Goal: Transaction & Acquisition: Purchase product/service

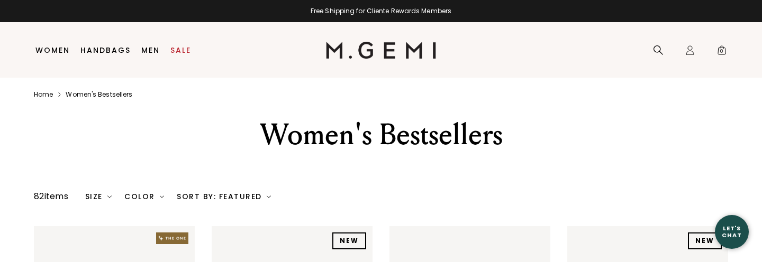
click at [150, 50] on link "Men" at bounding box center [150, 50] width 19 height 8
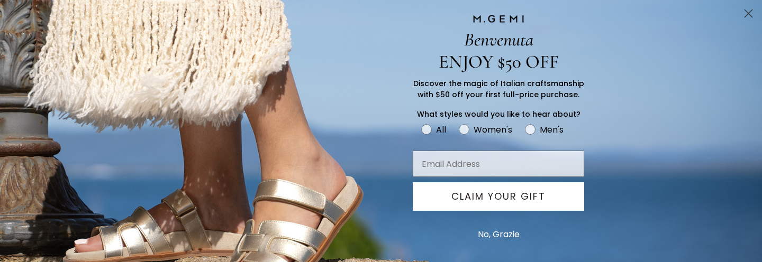
scroll to position [513, 0]
click at [488, 233] on button "No, Grazie" at bounding box center [499, 235] width 52 height 26
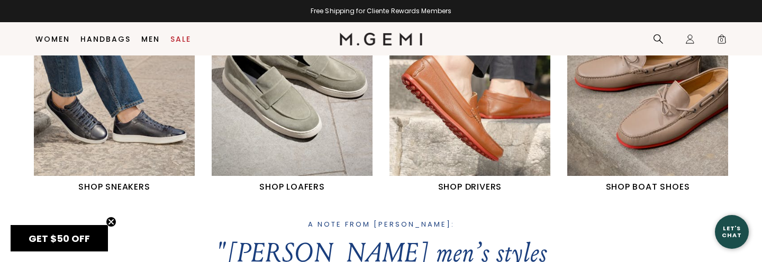
scroll to position [549, 0]
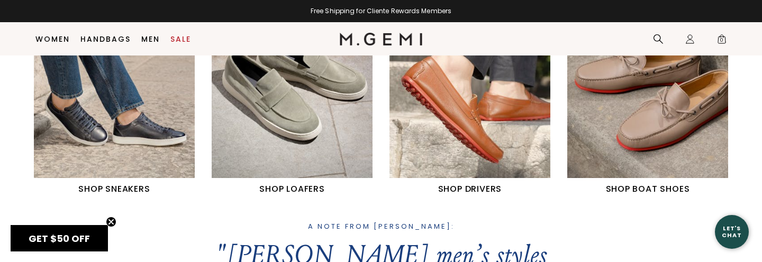
click at [285, 116] on img "2 / 4" at bounding box center [292, 77] width 161 height 201
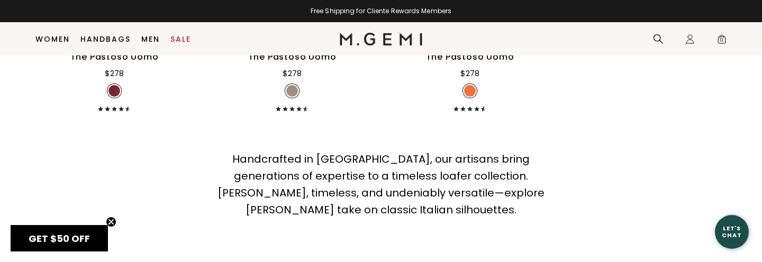
scroll to position [1953, 0]
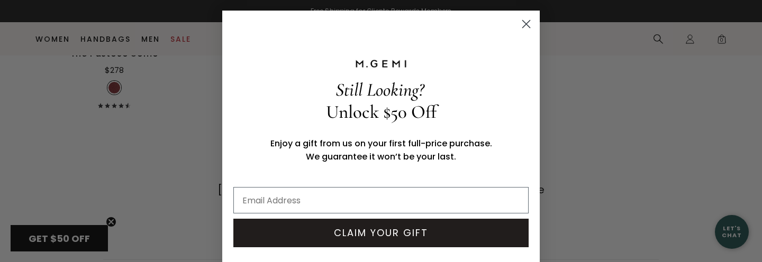
click at [528, 23] on icon "Close dialog" at bounding box center [526, 24] width 7 height 7
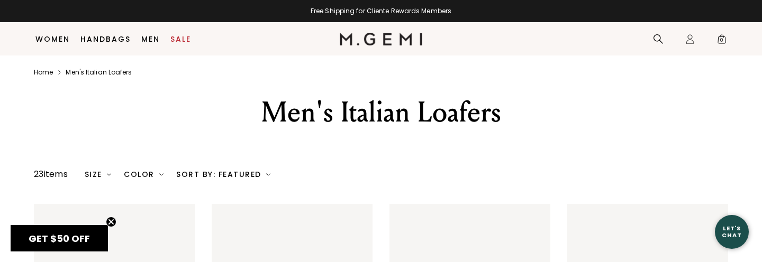
scroll to position [275, 0]
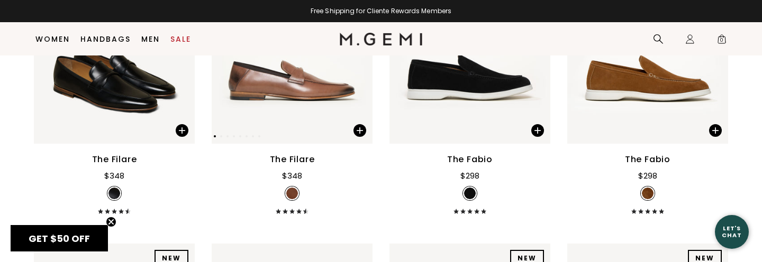
click at [251, 94] on img at bounding box center [292, 37] width 161 height 214
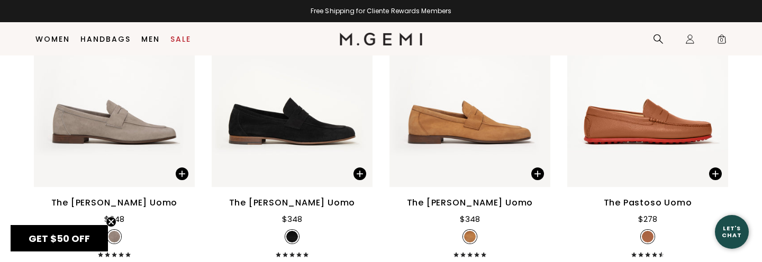
scroll to position [1173, 0]
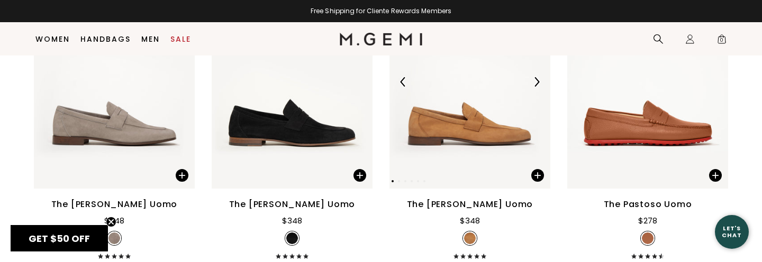
click at [443, 128] on img at bounding box center [469, 82] width 161 height 214
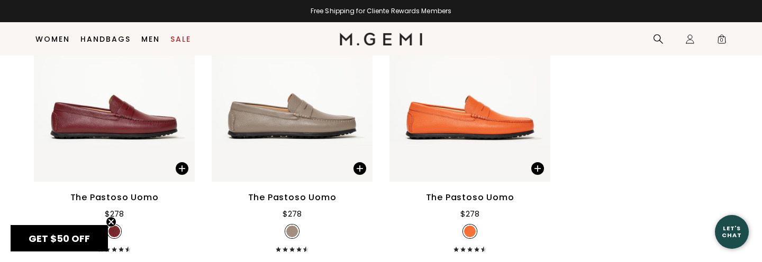
scroll to position [1837, 0]
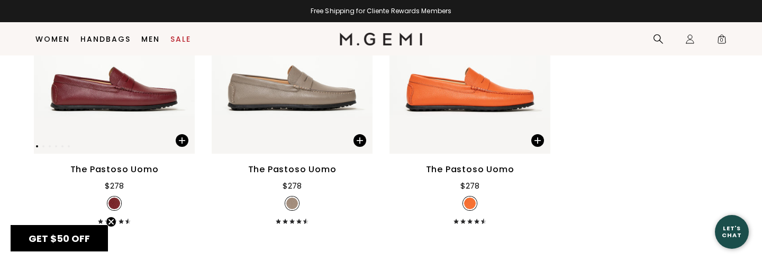
click at [101, 96] on img at bounding box center [114, 47] width 161 height 214
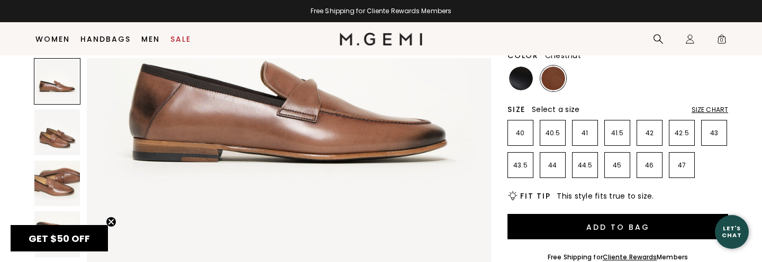
click at [45, 142] on img at bounding box center [57, 133] width 46 height 46
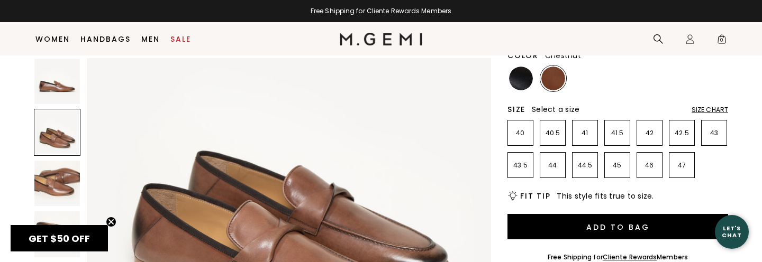
scroll to position [587, 0]
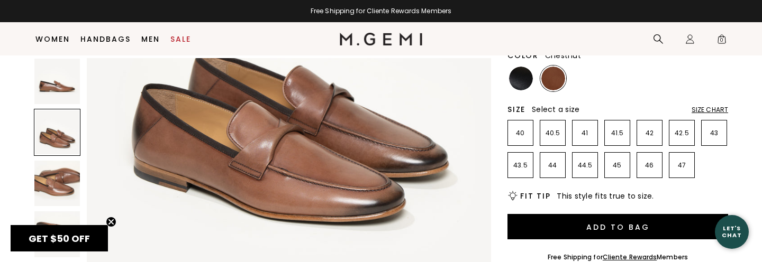
click at [68, 179] on img at bounding box center [57, 184] width 46 height 46
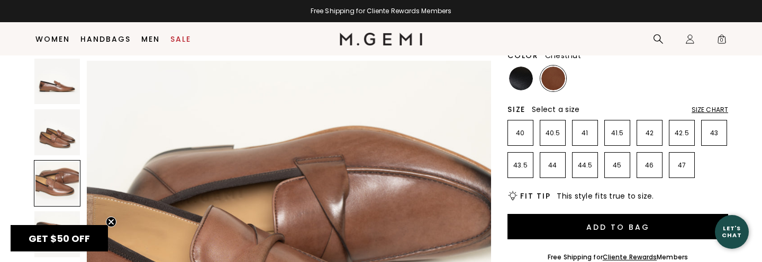
scroll to position [829, 0]
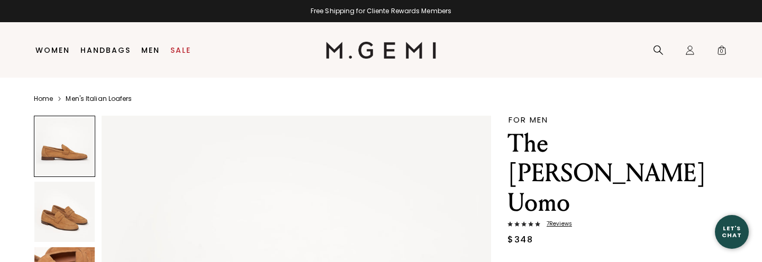
scroll to position [272, 0]
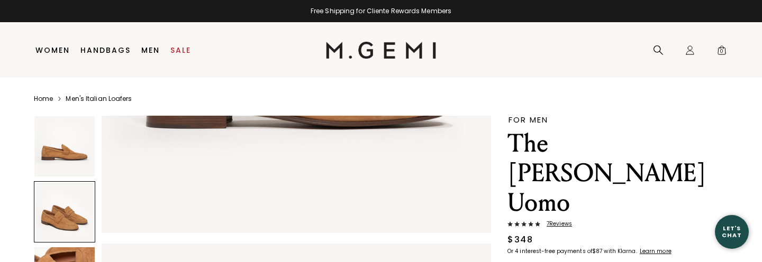
click at [60, 219] on div at bounding box center [64, 212] width 61 height 61
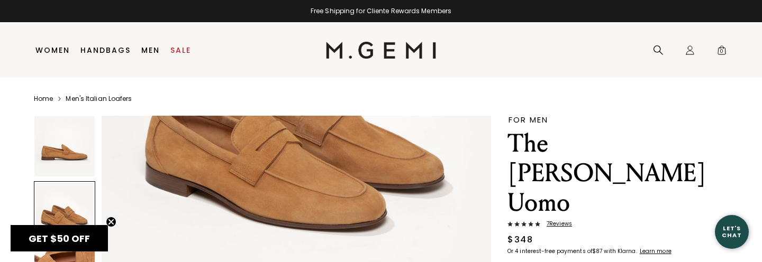
scroll to position [618, 0]
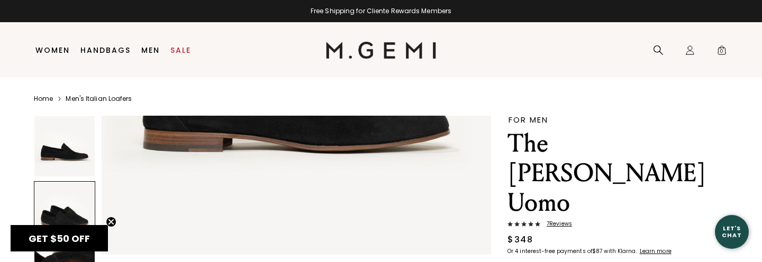
scroll to position [247, 0]
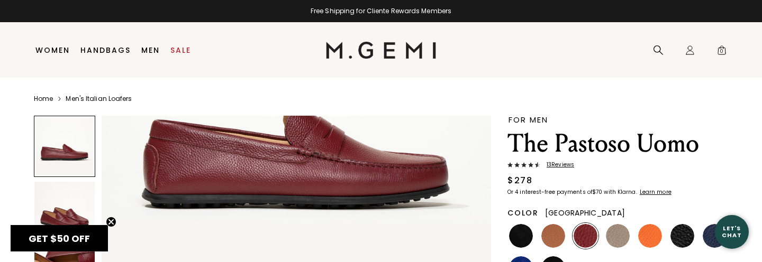
click at [81, 213] on img at bounding box center [64, 212] width 60 height 60
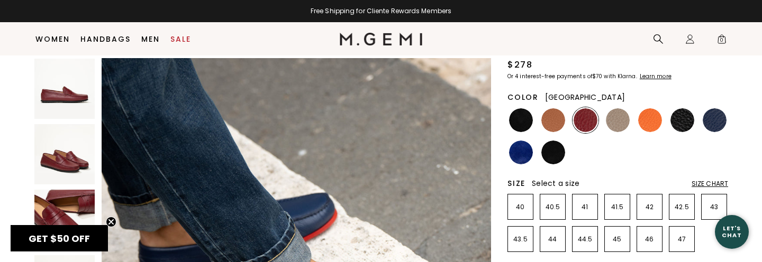
scroll to position [94, 0]
click at [80, 198] on img at bounding box center [64, 220] width 60 height 60
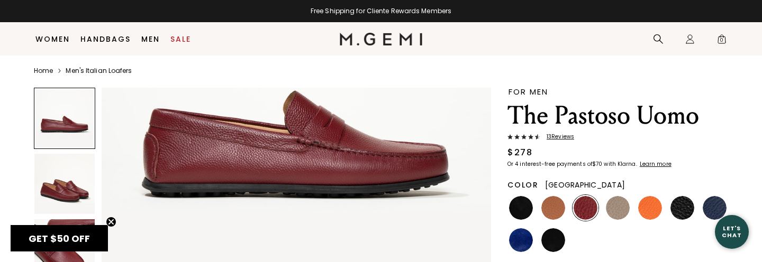
scroll to position [0, 0]
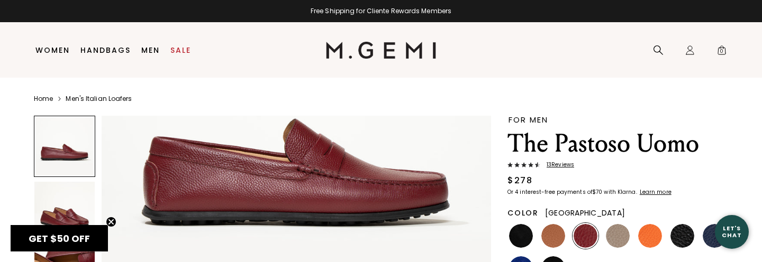
click at [557, 166] on span "13 Review s" at bounding box center [557, 165] width 34 height 6
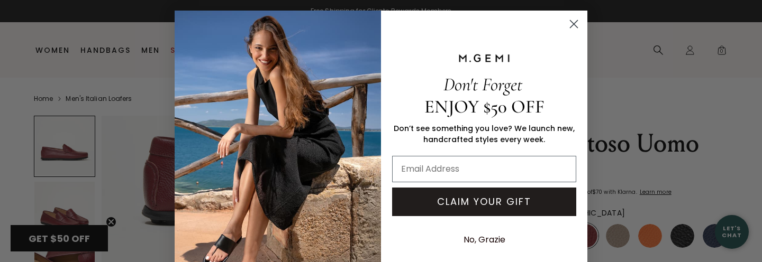
click at [122, 149] on div "Close dialog Don't Forget ENJOY $50 OFF Don’t see something you love? We launch…" at bounding box center [381, 131] width 762 height 262
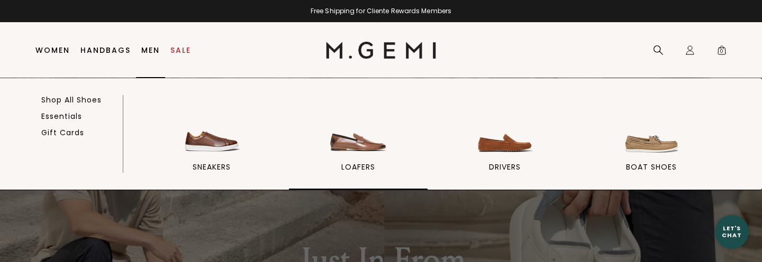
click at [342, 143] on img at bounding box center [358, 127] width 59 height 59
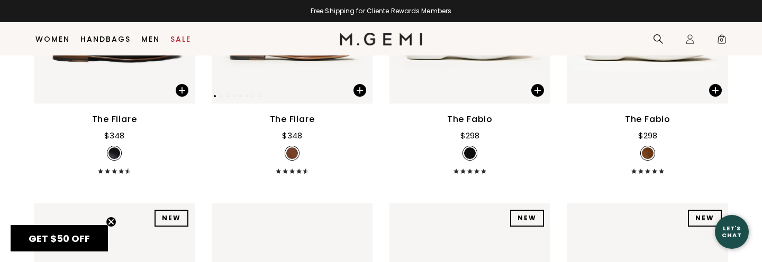
scroll to position [244, 0]
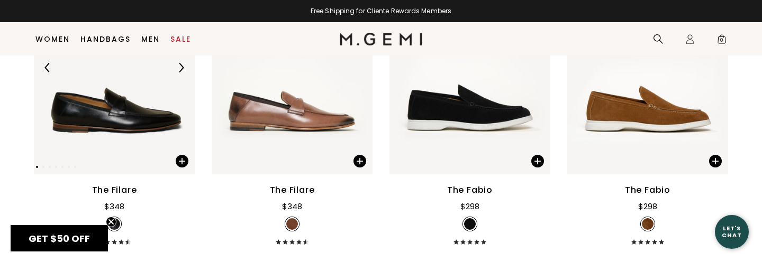
click at [92, 112] on img at bounding box center [114, 67] width 161 height 214
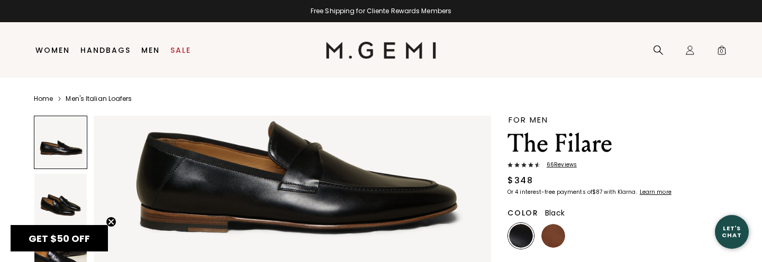
click at [550, 233] on img at bounding box center [553, 236] width 24 height 24
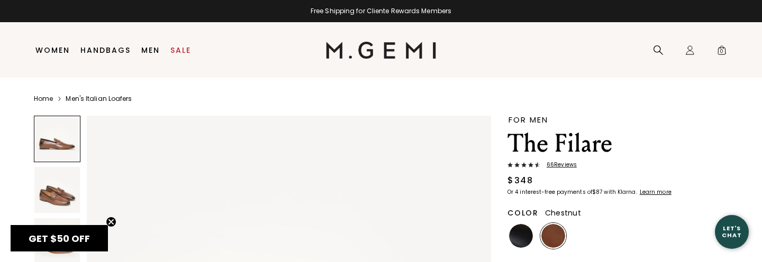
scroll to position [161, 0]
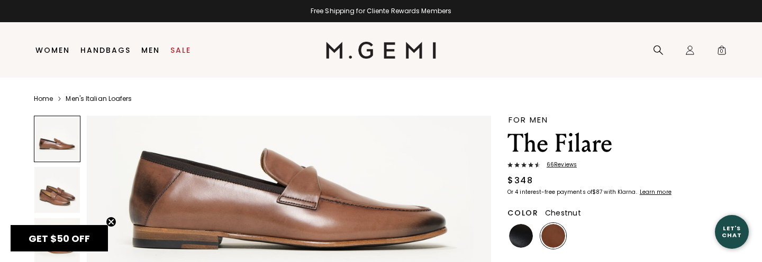
click at [59, 202] on img at bounding box center [57, 190] width 46 height 46
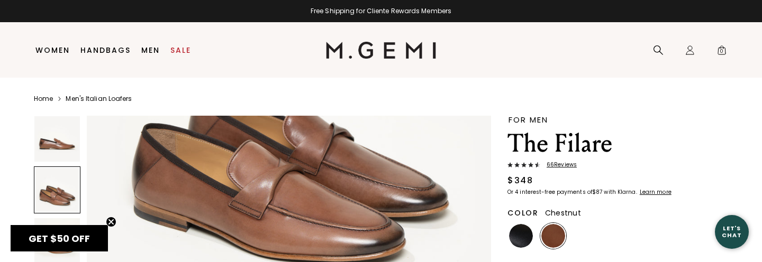
scroll to position [605, 0]
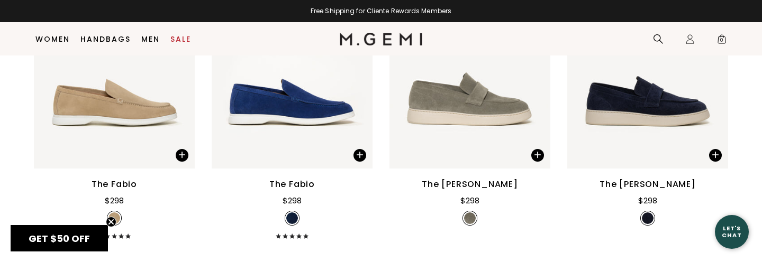
scroll to position [570, 0]
